Goal: Task Accomplishment & Management: Manage account settings

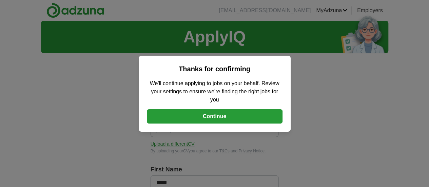
click at [244, 108] on div "Thanks for confirming We'll continue applying to jobs on your behalf. Review yo…" at bounding box center [215, 94] width 152 height 76
click at [221, 114] on button "Continue" at bounding box center [215, 116] width 136 height 14
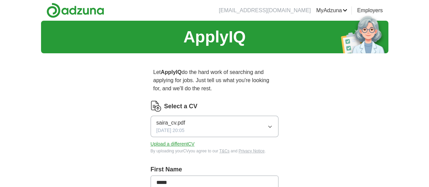
click at [273, 124] on icon "button" at bounding box center [269, 126] width 5 height 5
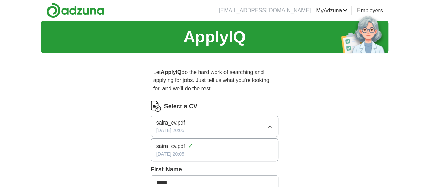
click at [227, 120] on button "saira_cv.pdf [DATE] 20:05" at bounding box center [215, 126] width 128 height 21
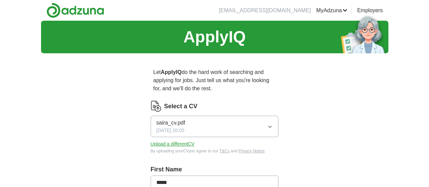
click at [165, 141] on button "Upload a different CV" at bounding box center [173, 144] width 44 height 7
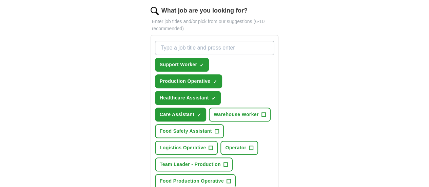
scroll to position [230, 0]
click at [174, 61] on span "Support Worker" at bounding box center [178, 64] width 37 height 7
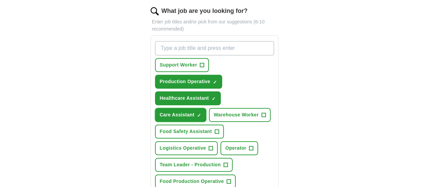
click at [0, 0] on span "×" at bounding box center [0, 0] width 0 height 0
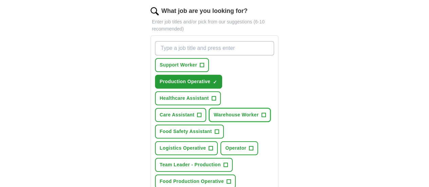
click at [214, 111] on span "Warehouse Worker" at bounding box center [236, 114] width 45 height 7
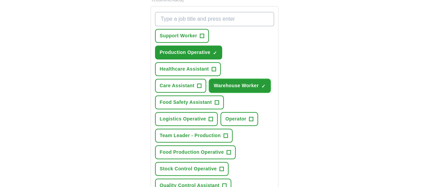
scroll to position [260, 0]
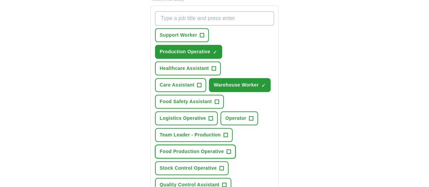
click at [178, 148] on span "Food Production Operative" at bounding box center [192, 151] width 64 height 7
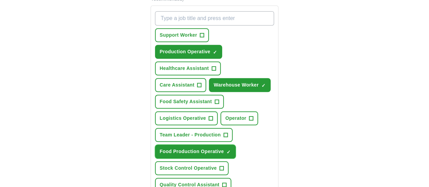
scroll to position [271, 0]
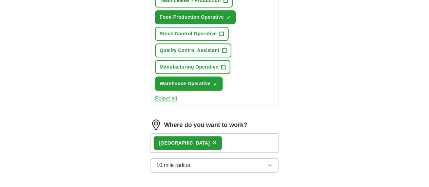
scroll to position [395, 0]
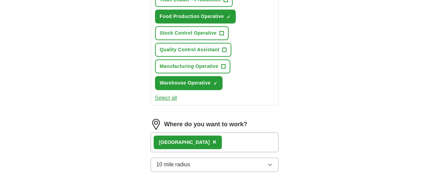
click at [236, 157] on button "10 mile radius" at bounding box center [215, 164] width 128 height 14
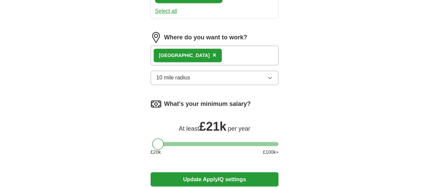
scroll to position [482, 0]
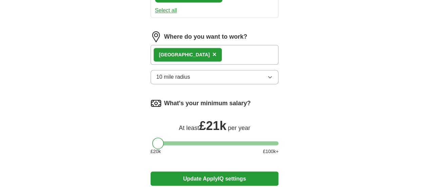
click at [233, 171] on button "Update ApplyIQ settings" at bounding box center [215, 178] width 128 height 14
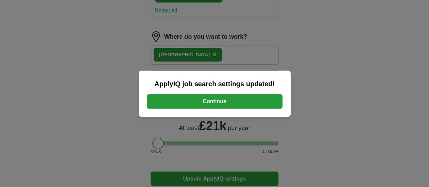
click at [222, 100] on button "Continue" at bounding box center [215, 101] width 136 height 14
